Goal: Navigation & Orientation: Find specific page/section

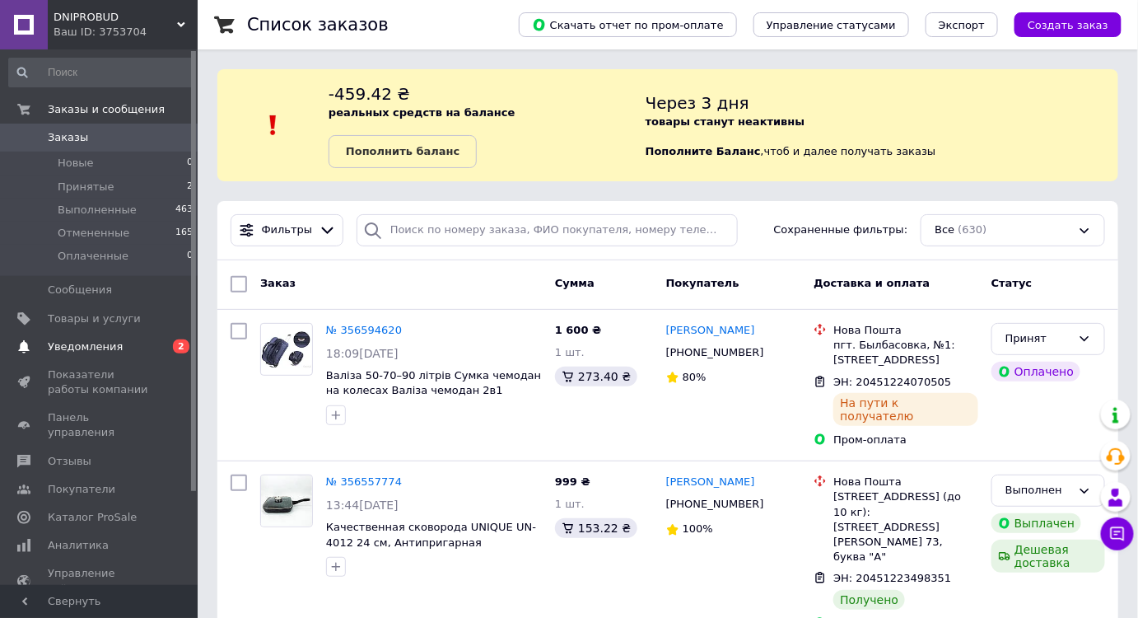
click at [105, 346] on span "Уведомления" at bounding box center [85, 346] width 75 height 15
click at [105, 538] on span "Аналитика" at bounding box center [100, 545] width 105 height 15
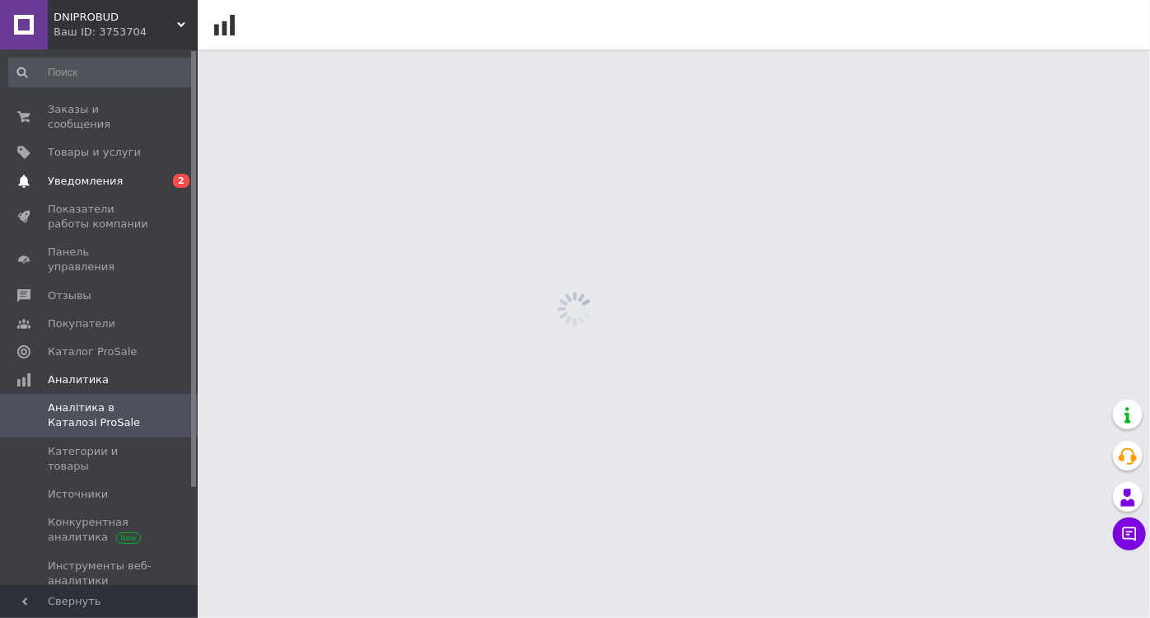
click at [105, 174] on span "Уведомления" at bounding box center [85, 181] width 75 height 15
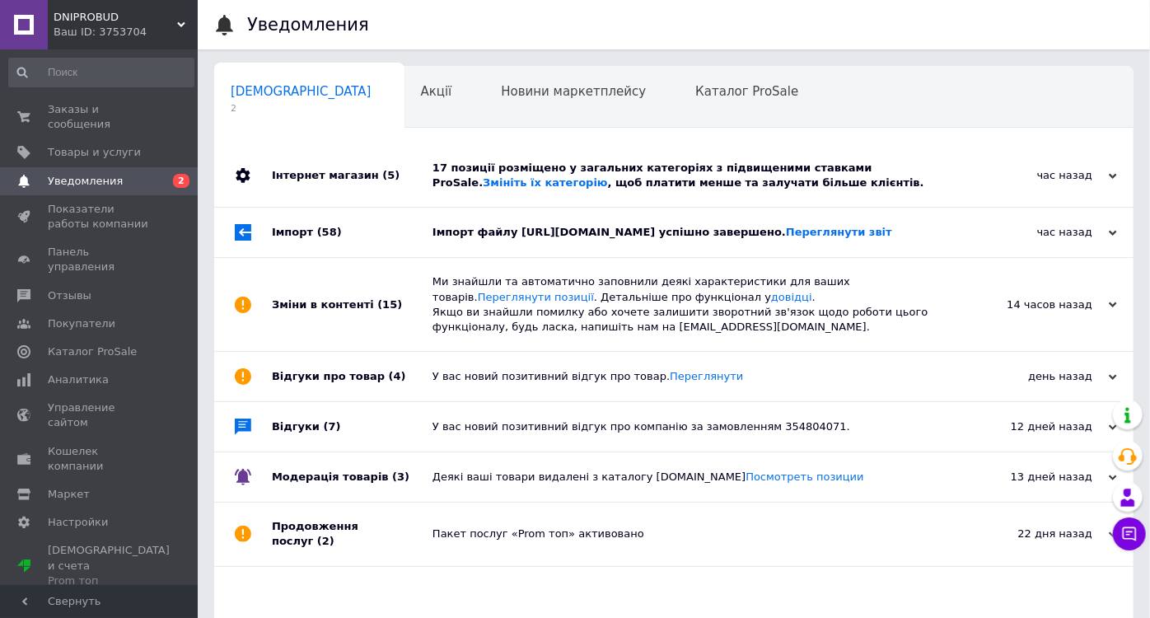
click at [433, 171] on div "17 позиції розміщено у загальних категоріях з підвищеними ставками ProSale. Змі…" at bounding box center [692, 176] width 520 height 30
click at [484, 114] on div "Новини маркетплейсу 0" at bounding box center [581, 98] width 194 height 63
